Goal: Use online tool/utility

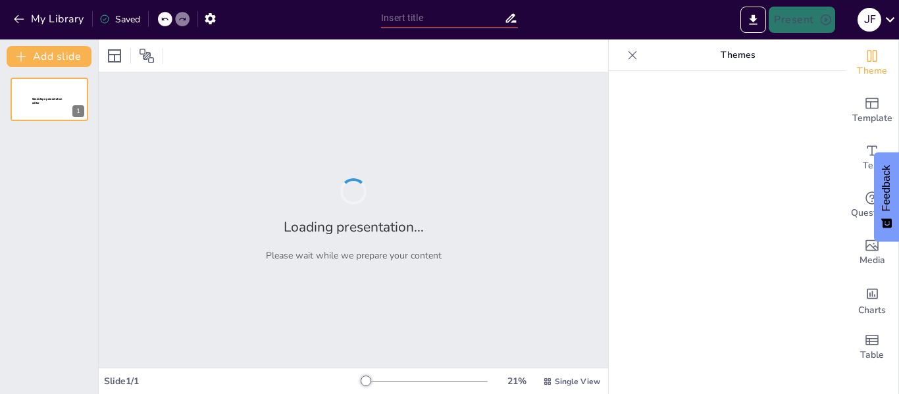
type input "Avances en la Mejora del Sistema de Quejas y Sugerencias"
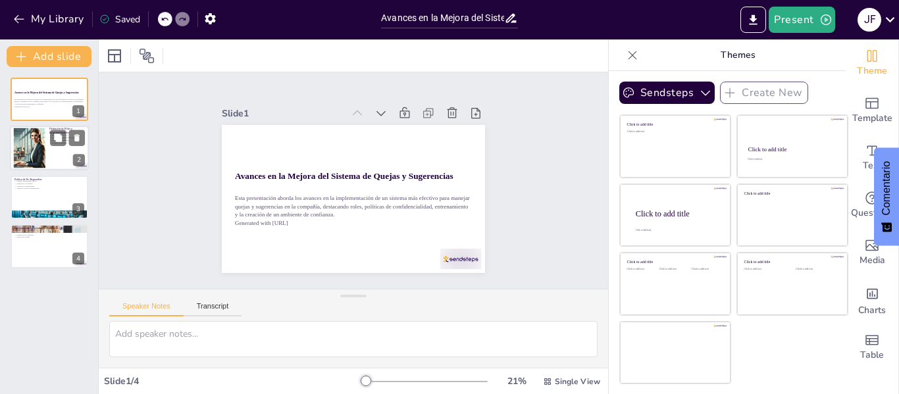
click at [59, 156] on div at bounding box center [49, 148] width 79 height 45
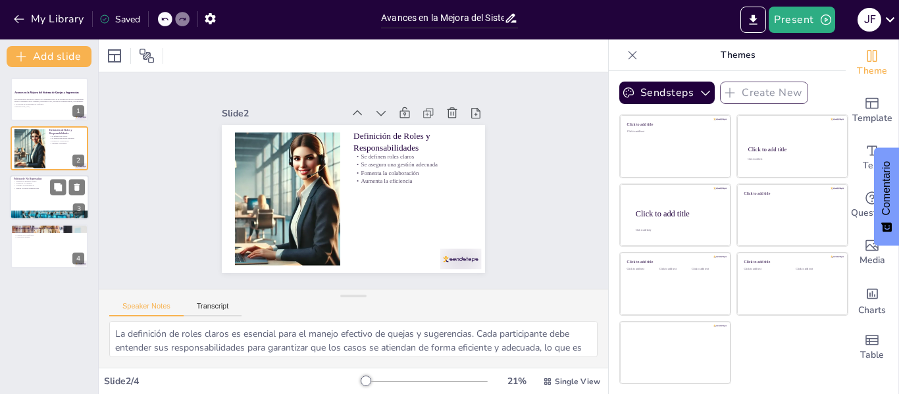
click at [61, 198] on div at bounding box center [49, 197] width 79 height 45
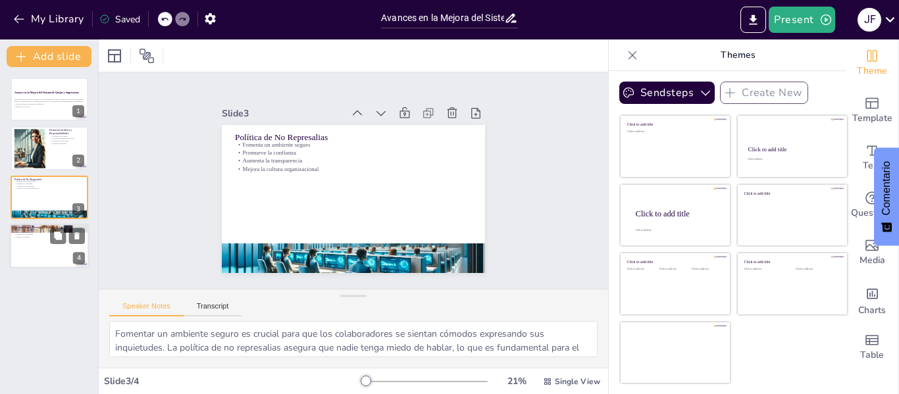
click at [51, 249] on div at bounding box center [49, 246] width 79 height 45
type textarea "El entrenamiento es fundamental para que todos los colaboradores entiendan la i…"
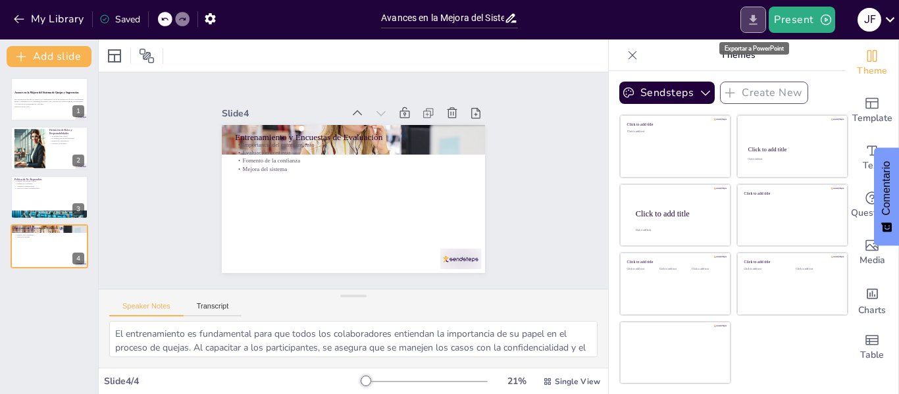
click at [755, 15] on icon "Export to PowerPoint" at bounding box center [753, 19] width 8 height 10
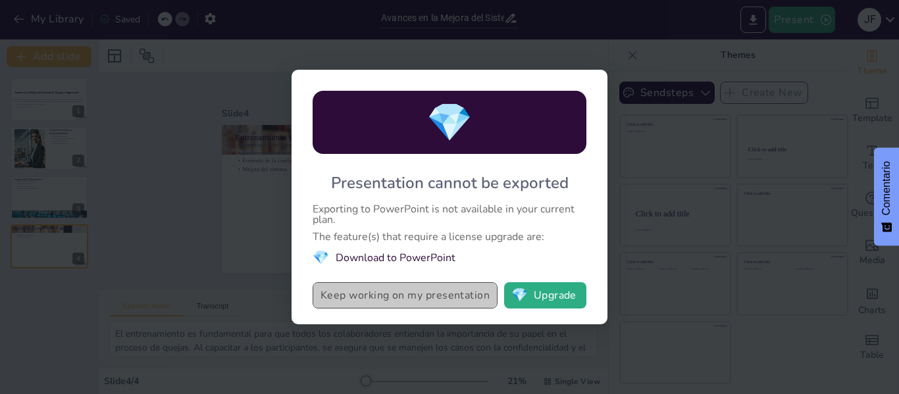
click at [417, 303] on button "Keep working on my presentation" at bounding box center [405, 295] width 185 height 26
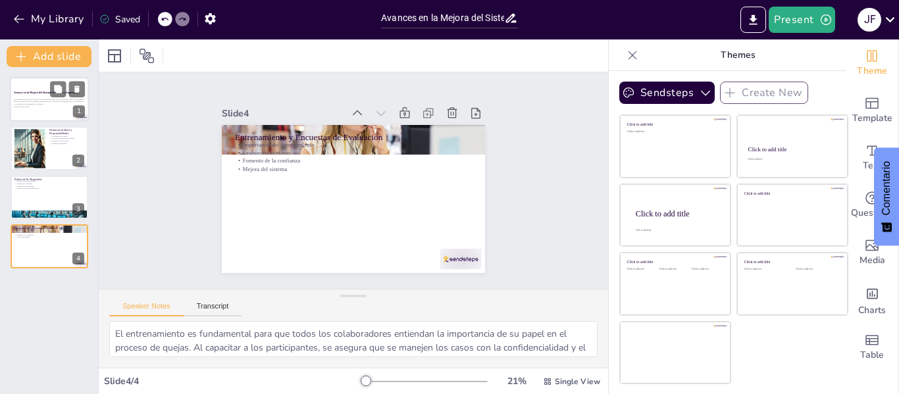
click at [34, 106] on p "Generated with [URL]" at bounding box center [49, 106] width 71 height 3
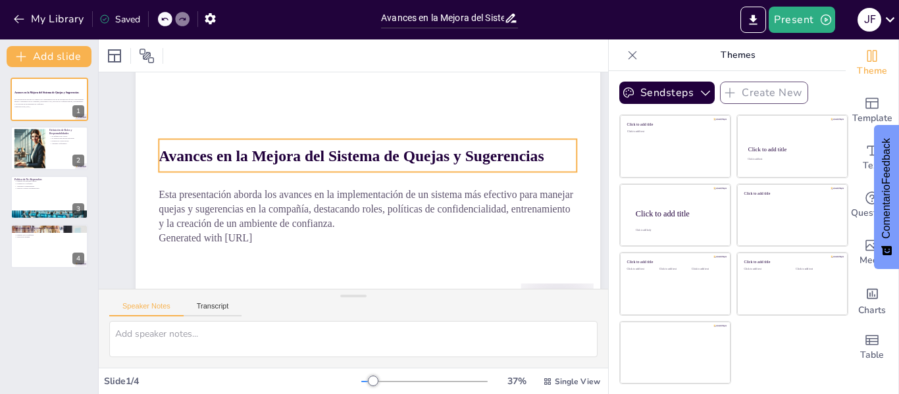
scroll to position [66, 0]
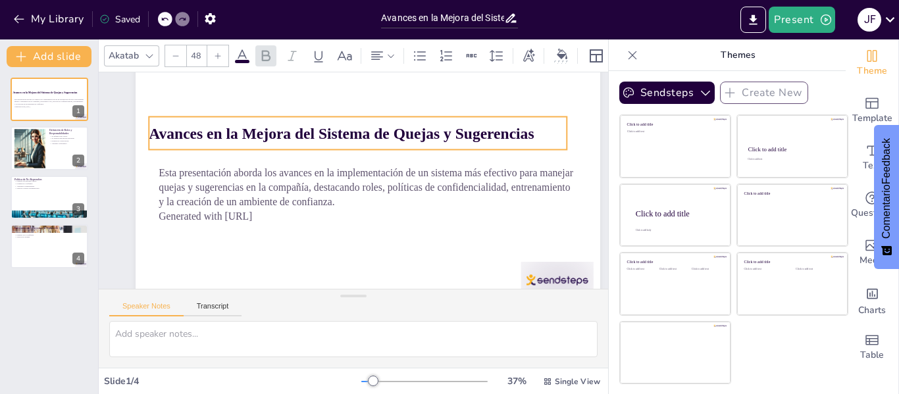
drag, startPoint x: 555, startPoint y: 139, endPoint x: 545, endPoint y: 138, distance: 9.9
click at [511, 138] on p "Avances en la Mejora del Sistema de Quejas y Sugerencias" at bounding box center [397, 160] width 228 height 373
click at [753, 17] on icon "Export to PowerPoint" at bounding box center [753, 20] width 14 height 14
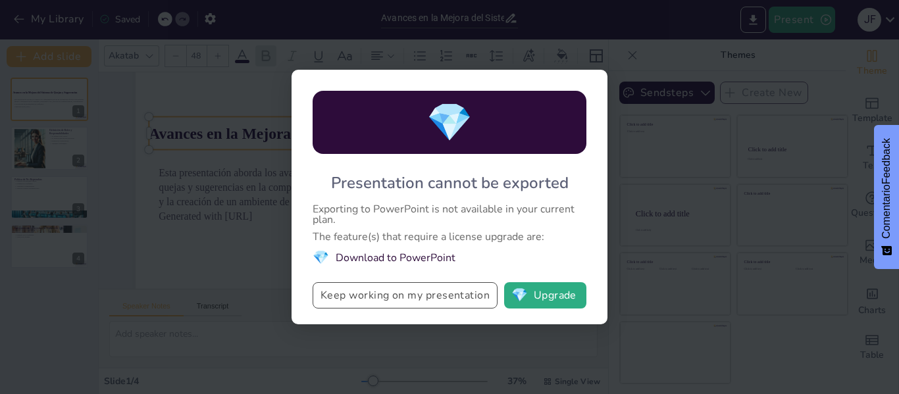
click at [468, 297] on button "Keep working on my presentation" at bounding box center [405, 295] width 185 height 26
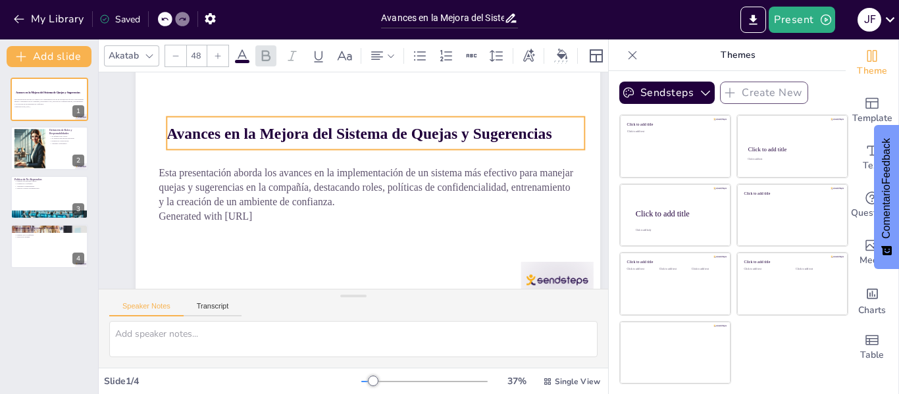
drag, startPoint x: 159, startPoint y: 136, endPoint x: 176, endPoint y: 136, distance: 17.8
click at [288, 136] on strong "Avances en la Mejora del Sistema de Quejas y Sugerencias" at bounding box center [391, 209] width 207 height 342
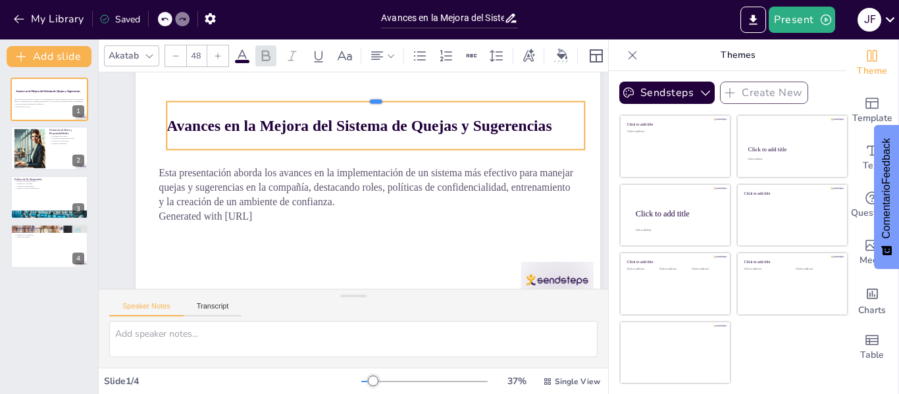
drag, startPoint x: 222, startPoint y: 116, endPoint x: 231, endPoint y: 101, distance: 17.4
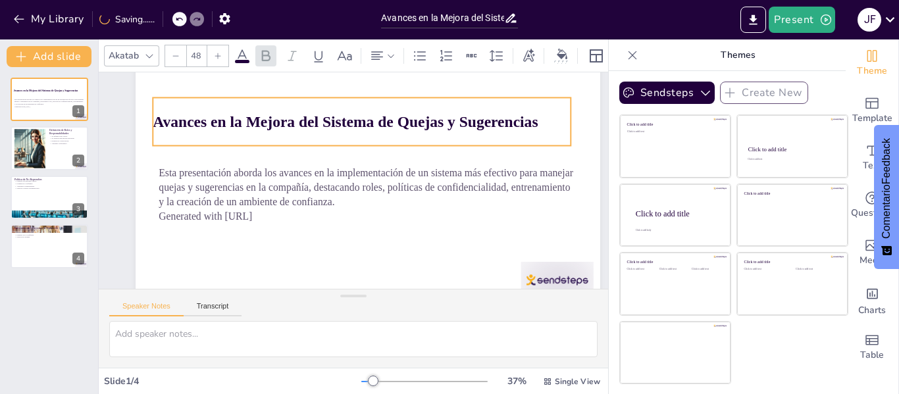
drag, startPoint x: 231, startPoint y: 101, endPoint x: 163, endPoint y: 126, distance: 72.2
click at [257, 126] on strong "Avances en la Mejora del Sistema de Quejas y Sugerencias" at bounding box center [392, 135] width 270 height 297
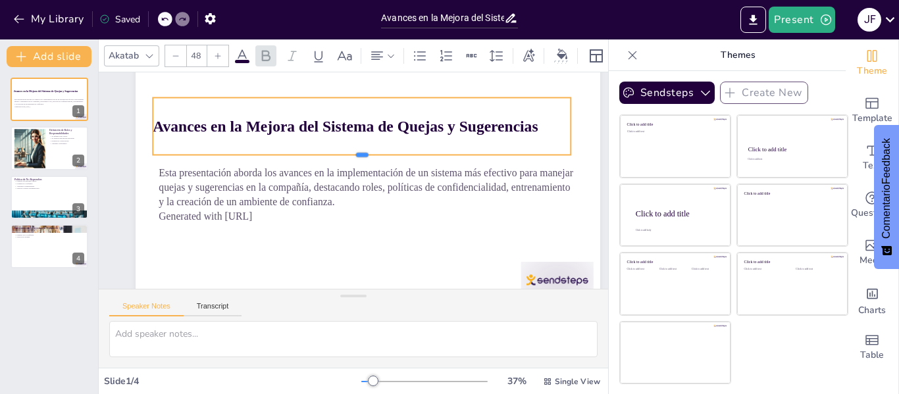
drag, startPoint x: 359, startPoint y: 147, endPoint x: 361, endPoint y: 156, distance: 9.3
click at [361, 156] on div at bounding box center [359, 159] width 417 height 55
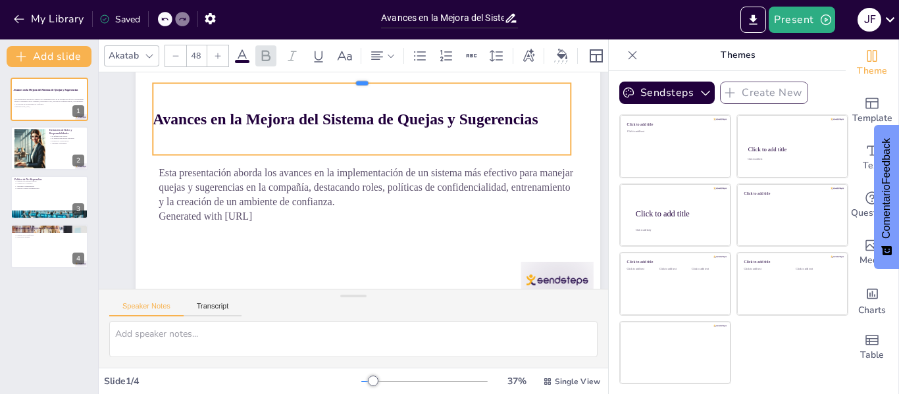
drag, startPoint x: 251, startPoint y: 97, endPoint x: 264, endPoint y: 82, distance: 19.6
click at [264, 234] on div at bounding box center [366, 282] width 411 height 97
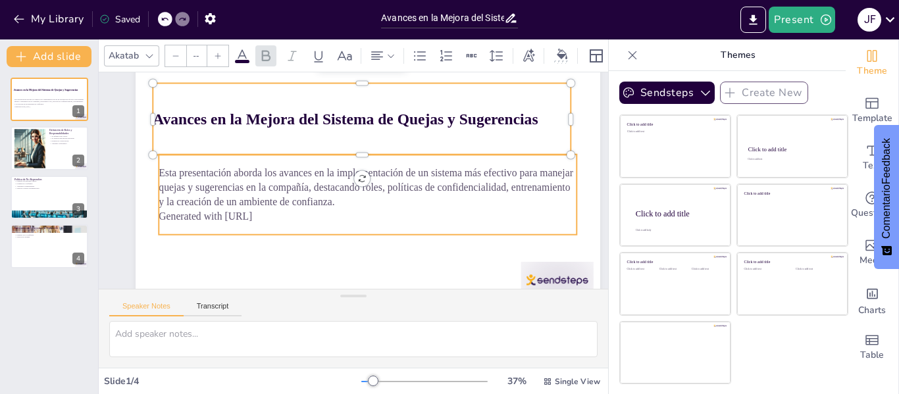
type input "32"
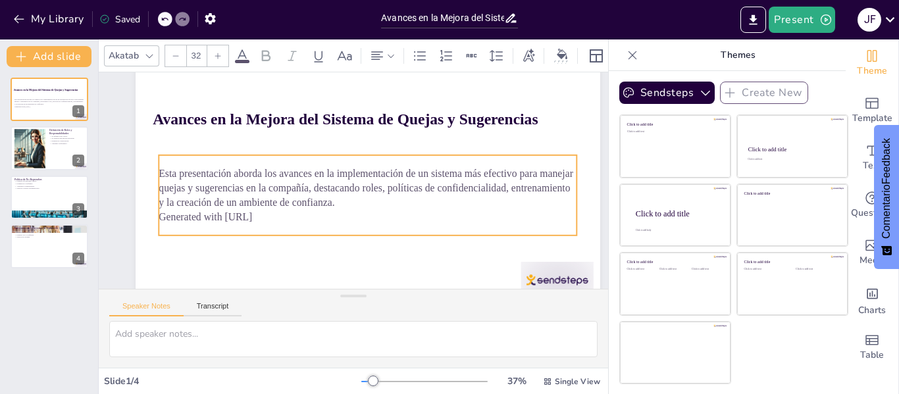
click at [330, 196] on p "Esta presentación aborda los avances en la implementación de un sistema más efe…" at bounding box center [368, 187] width 418 height 43
click at [60, 158] on div at bounding box center [49, 148] width 79 height 45
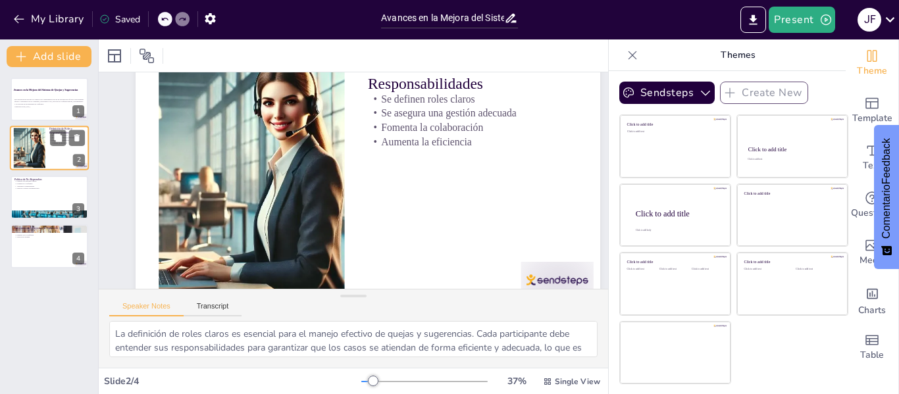
scroll to position [0, 0]
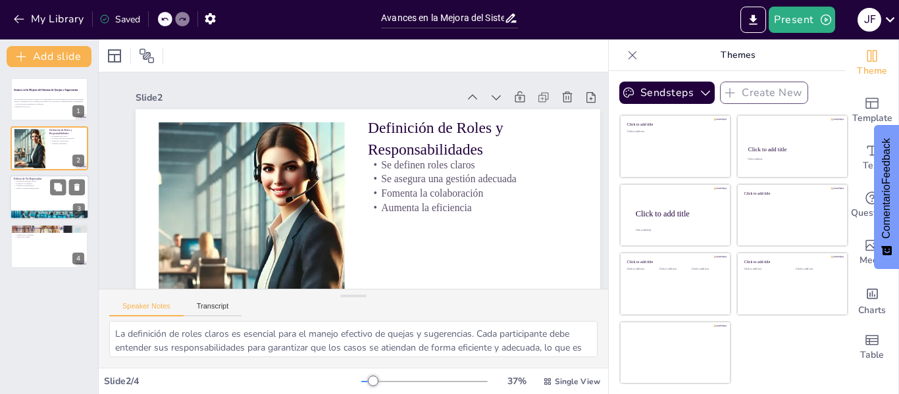
click at [30, 193] on div at bounding box center [49, 197] width 79 height 45
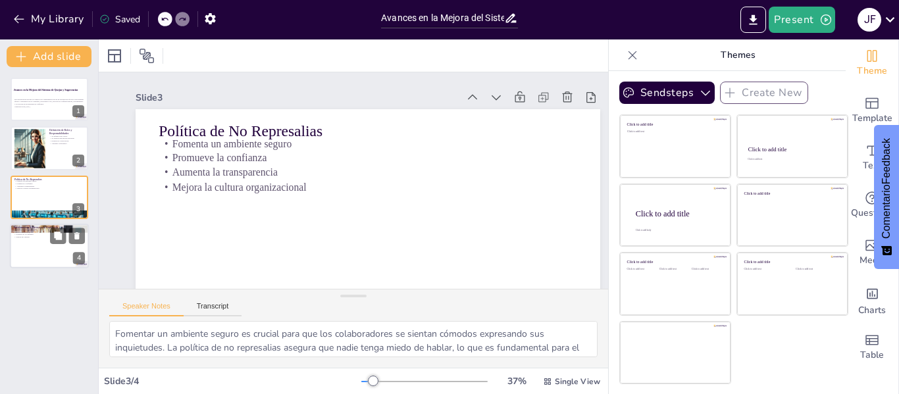
click at [42, 254] on div at bounding box center [49, 246] width 79 height 45
type textarea "El entrenamiento es fundamental para que todos los colaboradores entiendan la i…"
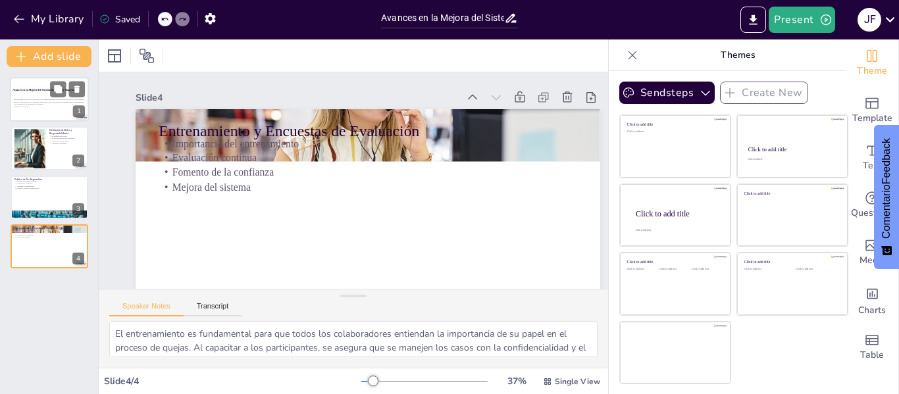
click at [45, 90] on strong "Avances en la Mejora del Sistema de Quejas y Sugerencias" at bounding box center [46, 90] width 66 height 3
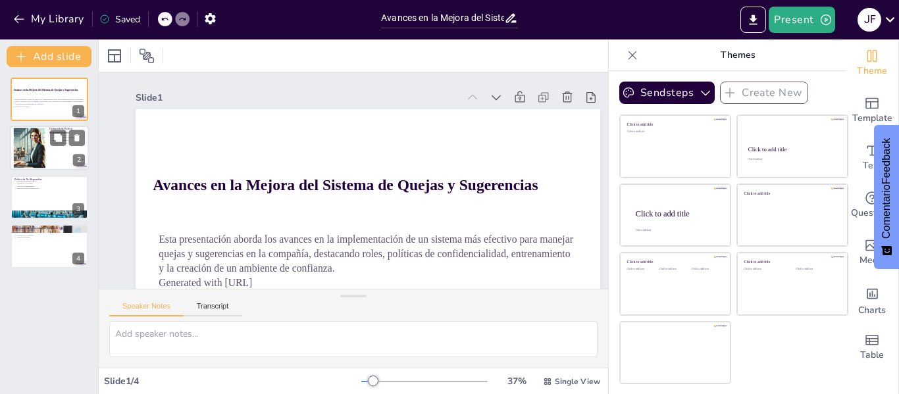
click at [41, 144] on div at bounding box center [29, 148] width 40 height 40
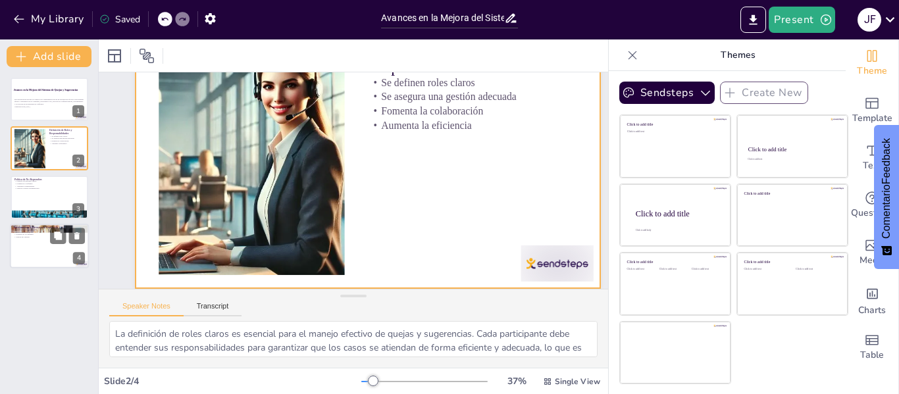
scroll to position [91, 0]
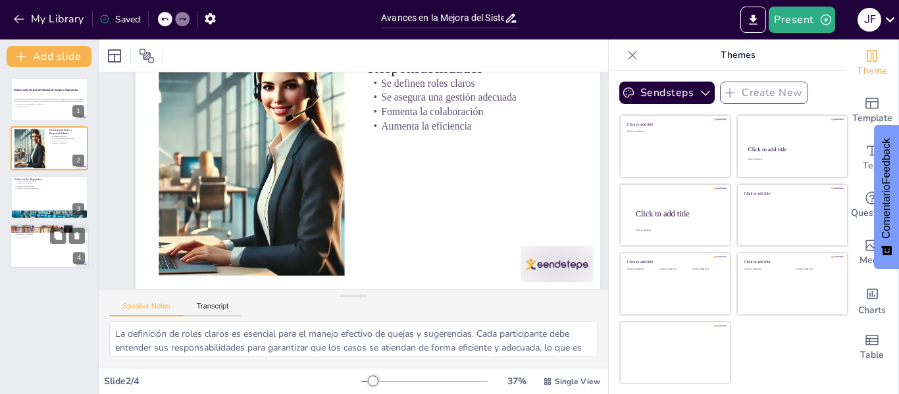
click at [39, 259] on div at bounding box center [49, 246] width 79 height 45
type textarea "El entrenamiento es fundamental para que todos los colaboradores entiendan la i…"
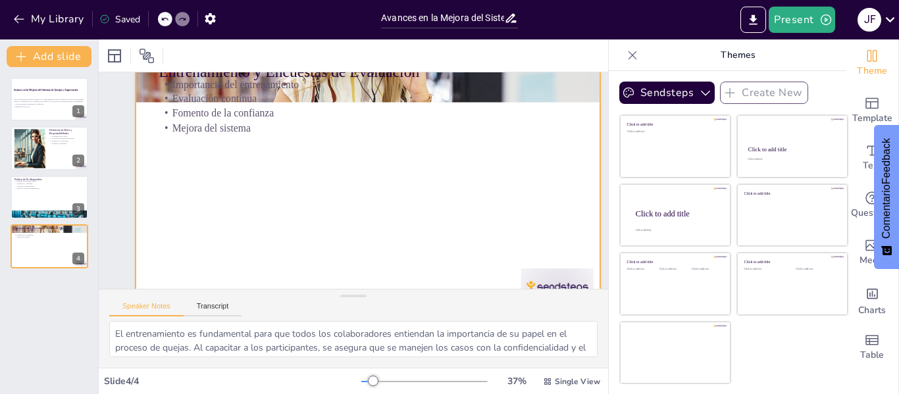
scroll to position [0, 0]
